Goal: Obtain resource: Obtain resource

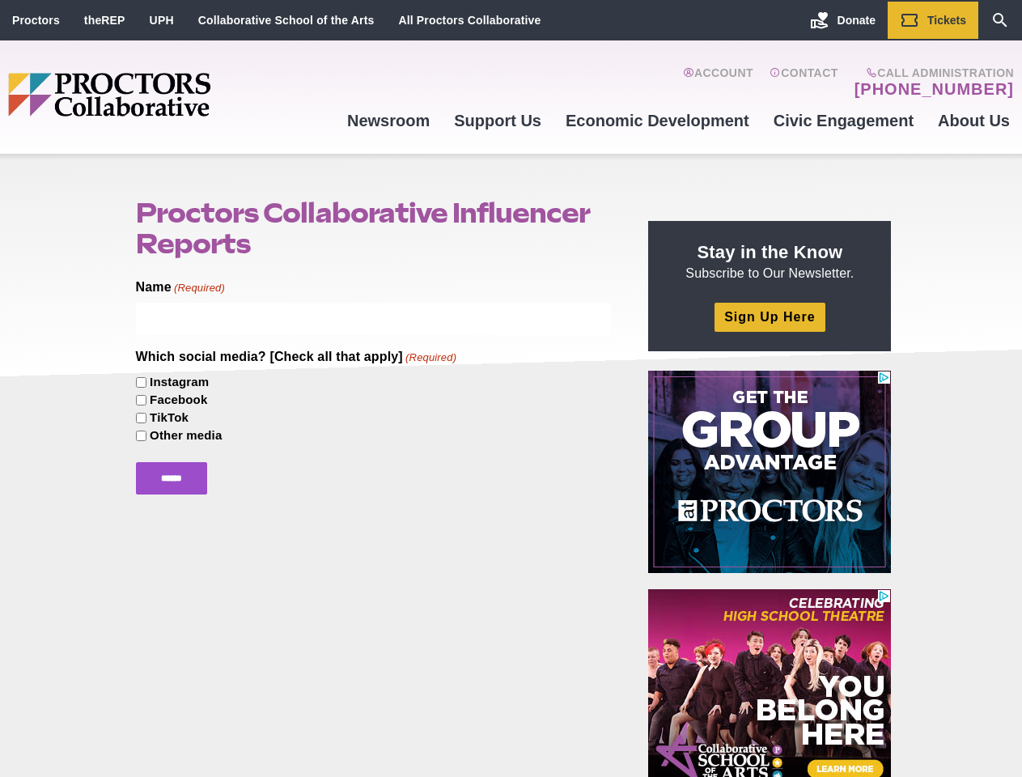
click at [511, 388] on div "Instagram" at bounding box center [374, 381] width 476 height 18
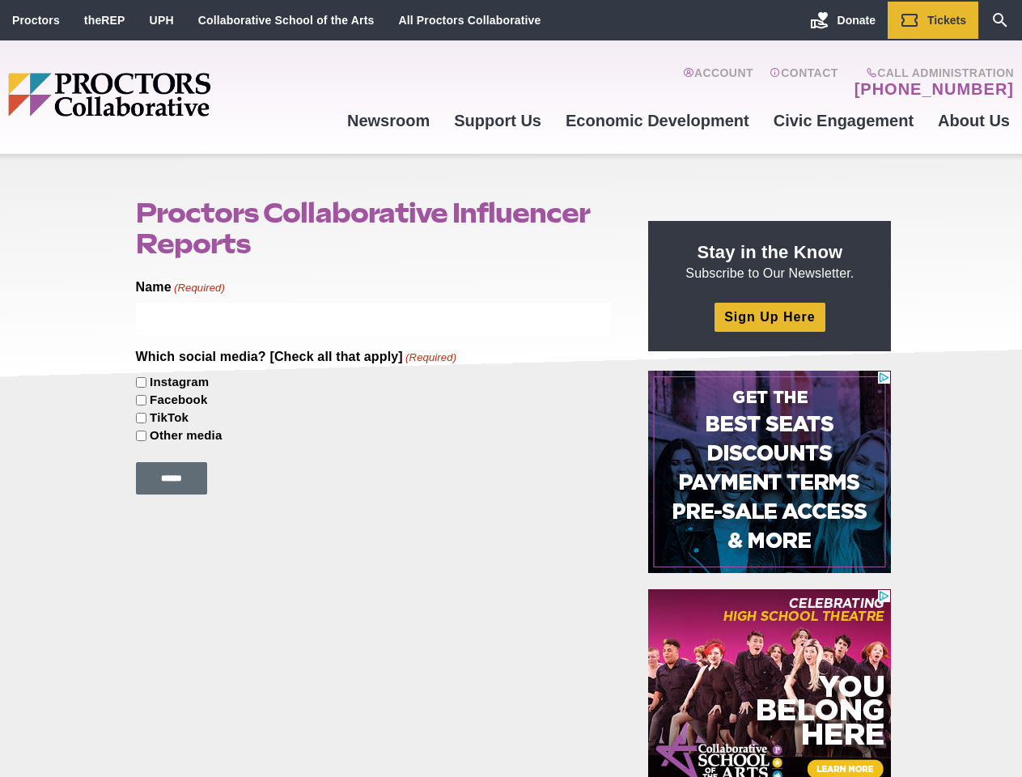
click at [180, 478] on input "******" at bounding box center [171, 478] width 71 height 32
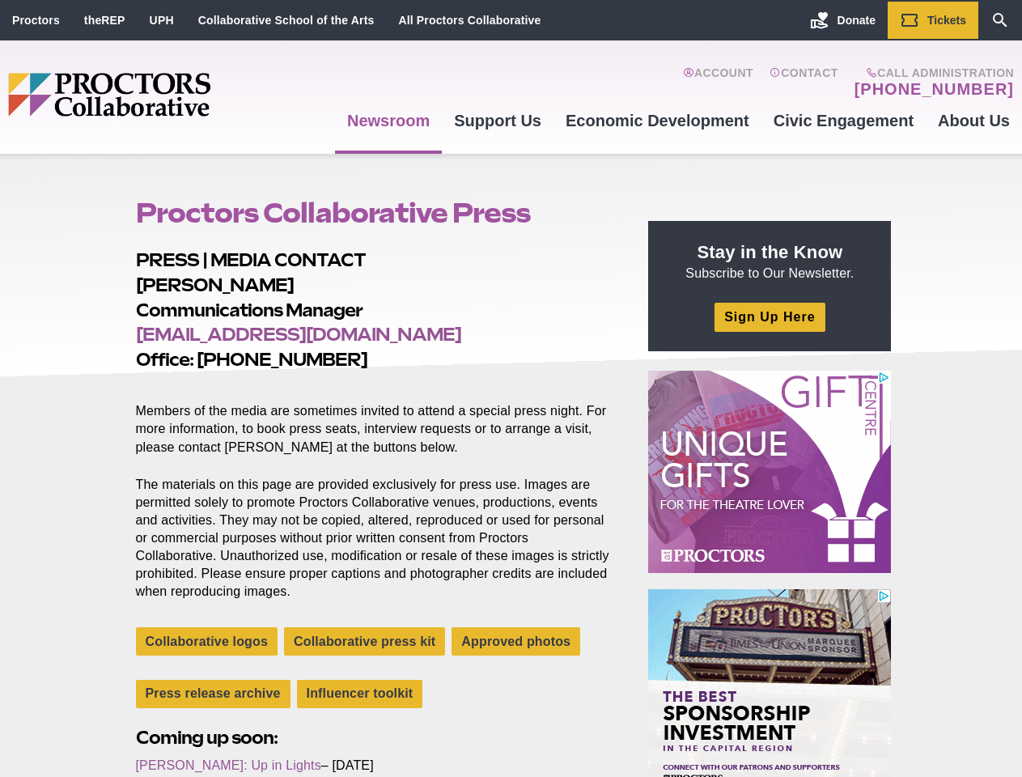
click at [511, 388] on p "Members of the media are sometimes invited to attend a special press night. For…" at bounding box center [374, 419] width 476 height 71
